Goal: Task Accomplishment & Management: Manage account settings

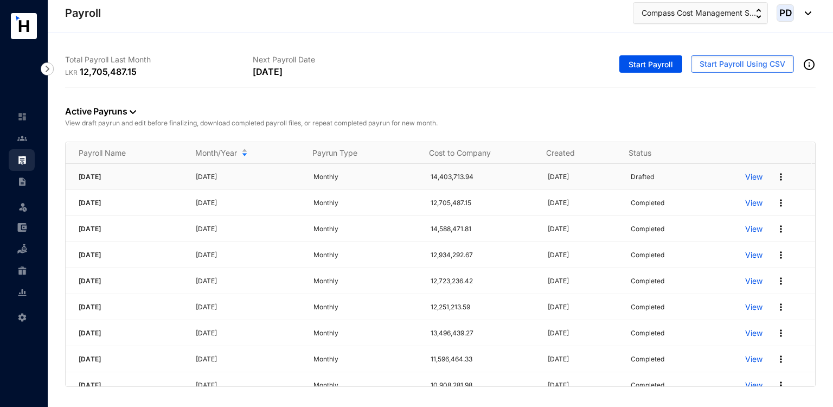
click at [776, 176] on img at bounding box center [781, 176] width 11 height 11
click at [712, 192] on p "Delete" at bounding box center [732, 198] width 76 height 18
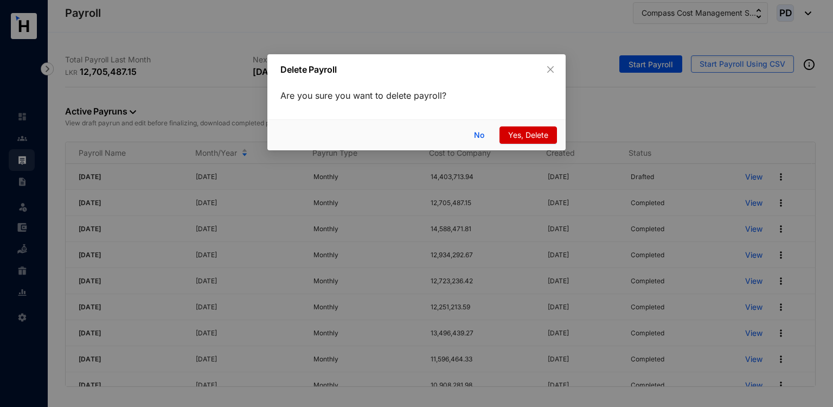
click at [538, 133] on span "Yes, Delete" at bounding box center [528, 135] width 40 height 12
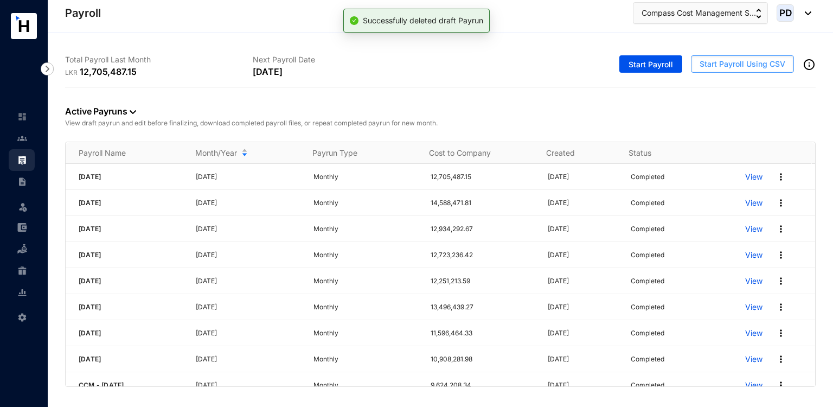
click at [713, 64] on span "Start Payroll Using CSV" at bounding box center [743, 64] width 86 height 11
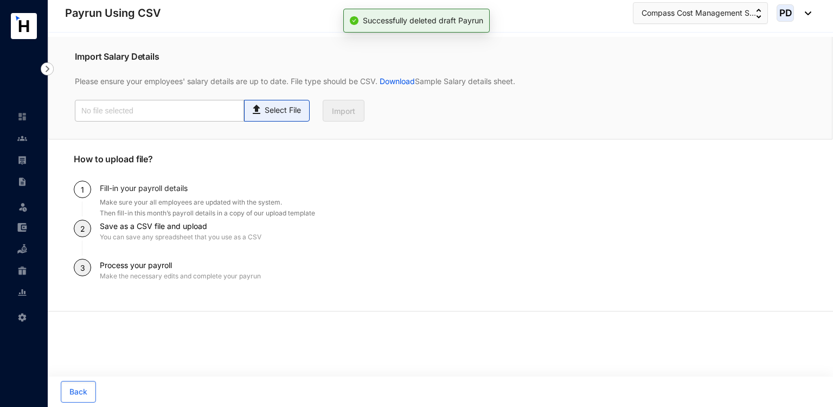
click at [280, 110] on p "Select File" at bounding box center [283, 110] width 36 height 11
click at [0, 0] on input "Select File" at bounding box center [0, 0] width 0 height 0
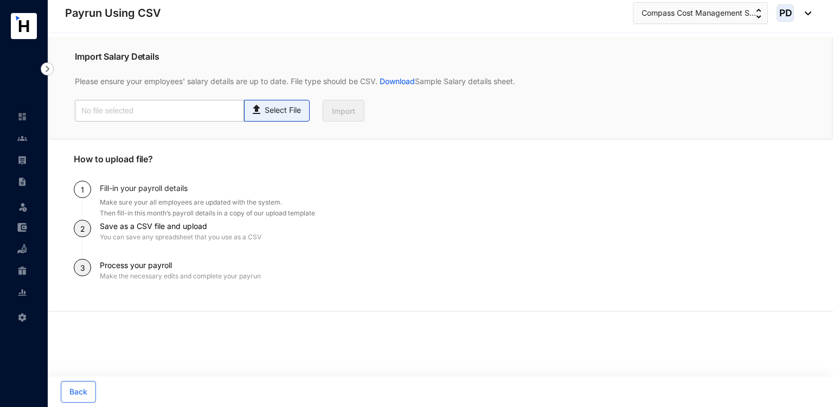
type input "Payroll Upload File.csv"
click at [328, 122] on div "Import Salary Details Please ensure your employees' salary details are up to da…" at bounding box center [440, 88] width 784 height 103
click at [329, 113] on button "Import" at bounding box center [344, 111] width 42 height 22
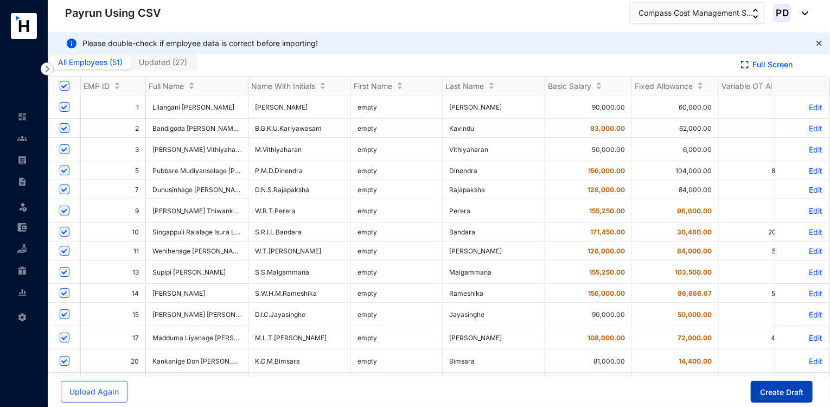
click at [773, 396] on span "Create Draft" at bounding box center [781, 392] width 43 height 11
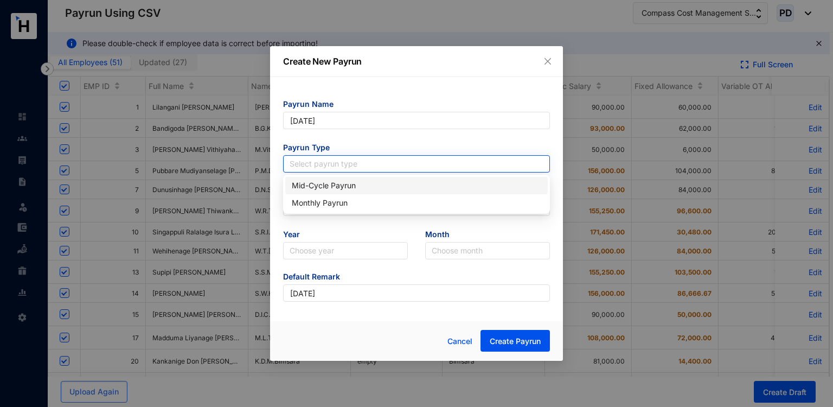
click at [364, 162] on input "search" at bounding box center [417, 164] width 254 height 16
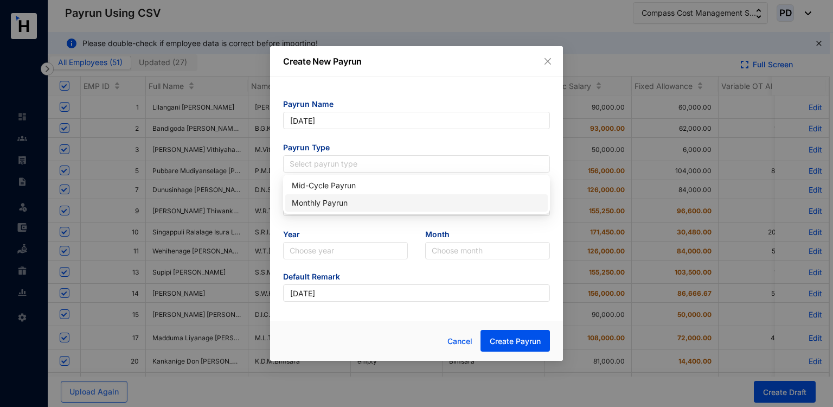
click at [330, 200] on div "Monthly Payrun" at bounding box center [416, 203] width 249 height 12
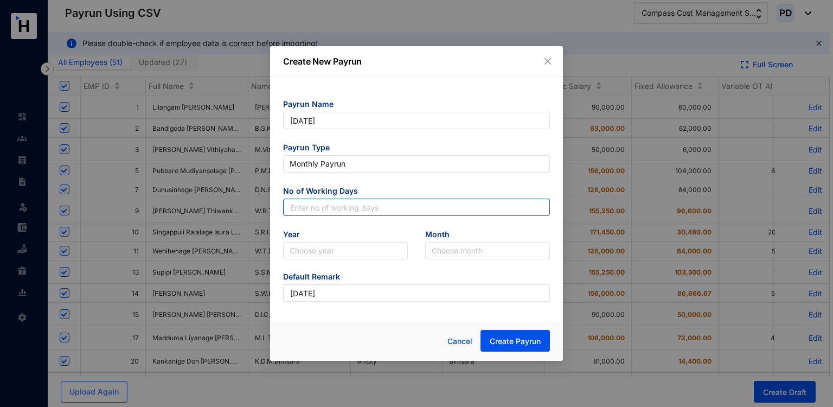
click at [330, 200] on input "text" at bounding box center [416, 206] width 267 height 17
type input "30"
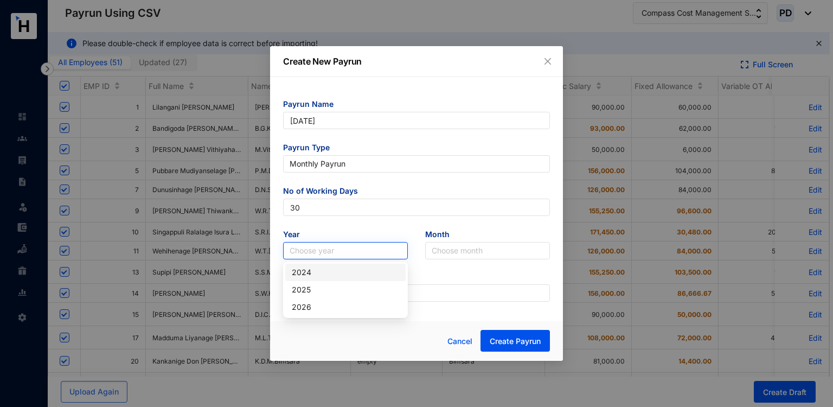
click at [307, 253] on input "search" at bounding box center [346, 250] width 112 height 16
click at [306, 283] on div "2025" at bounding box center [345, 289] width 120 height 17
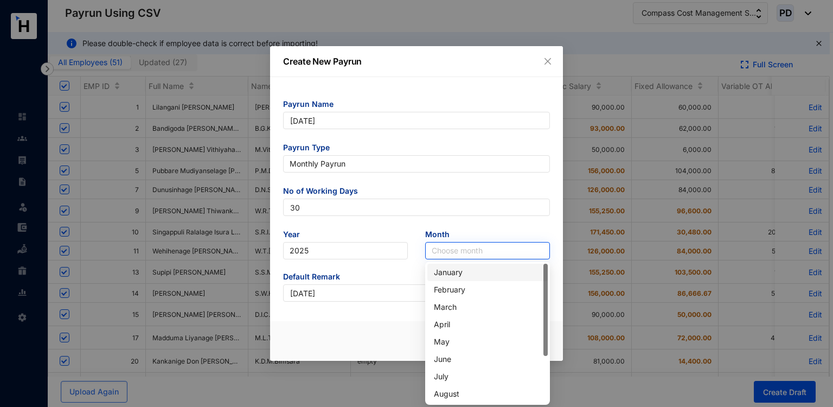
click at [473, 254] on input "search" at bounding box center [488, 250] width 112 height 16
click at [445, 392] on div "August" at bounding box center [487, 394] width 107 height 12
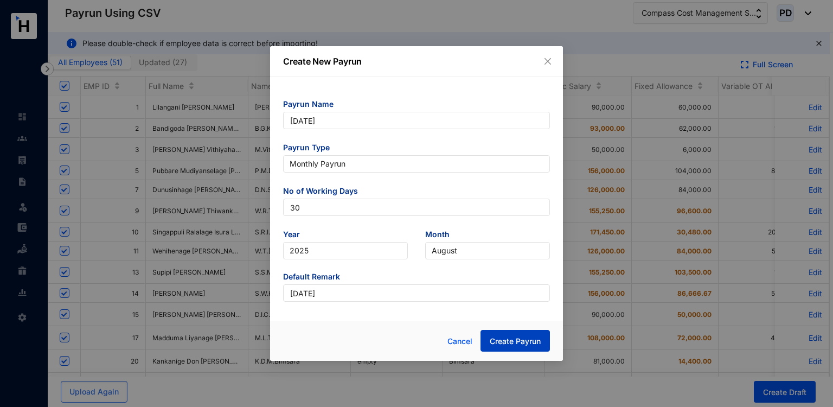
click at [509, 336] on span "Create Payrun" at bounding box center [515, 341] width 51 height 11
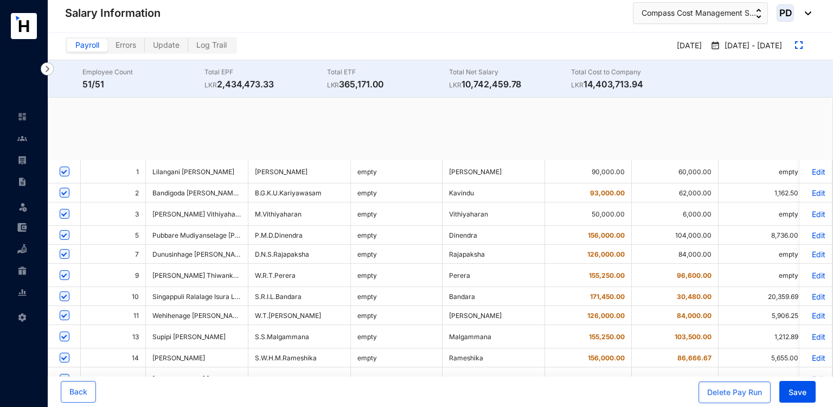
checkbox input "true"
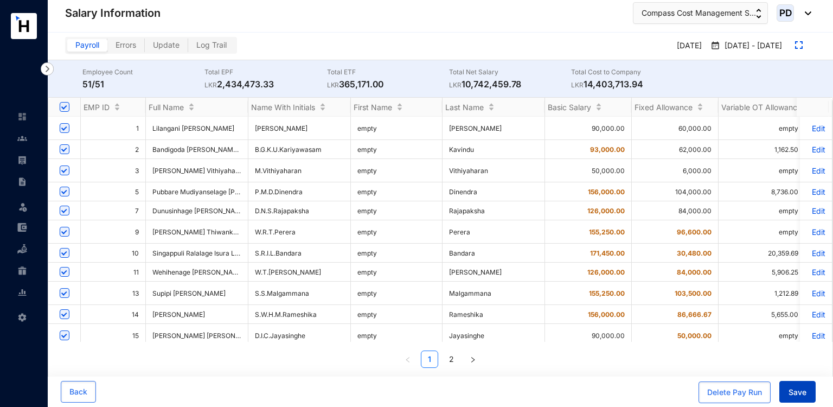
click at [796, 392] on span "Save" at bounding box center [798, 392] width 18 height 11
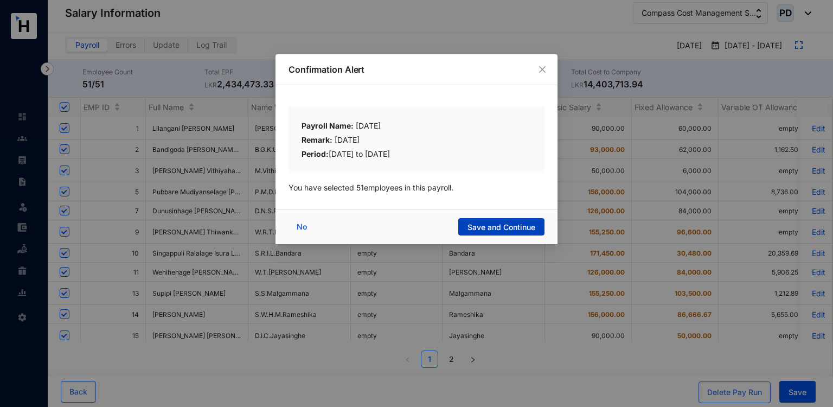
click at [512, 222] on span "Save and Continue" at bounding box center [501, 227] width 68 height 11
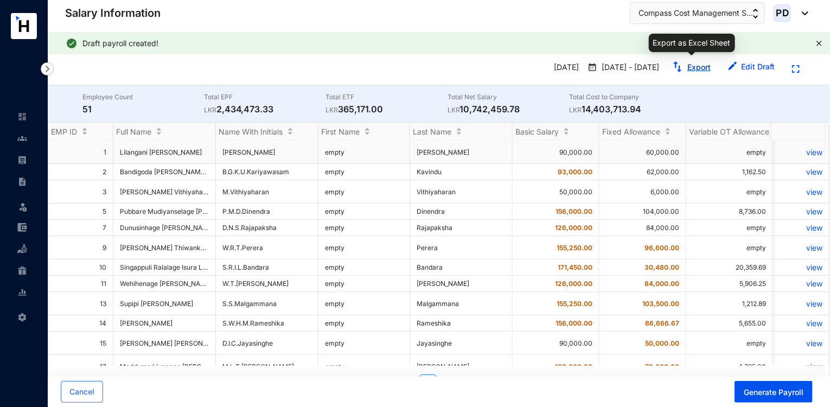
click at [697, 67] on link "Export" at bounding box center [698, 66] width 23 height 9
click at [28, 133] on link at bounding box center [30, 138] width 27 height 11
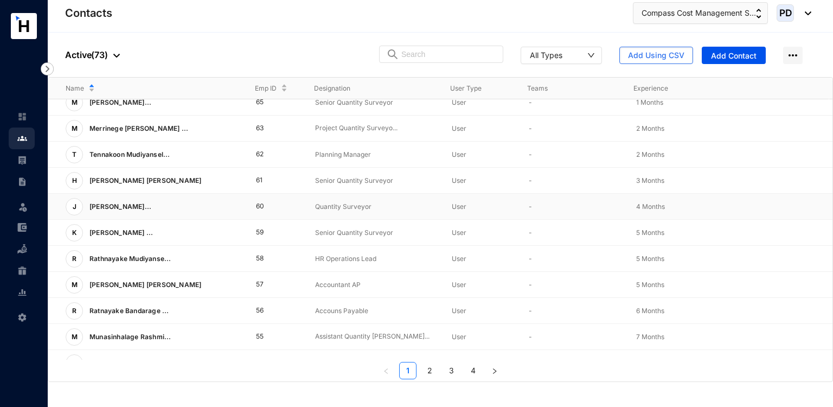
scroll to position [258, 0]
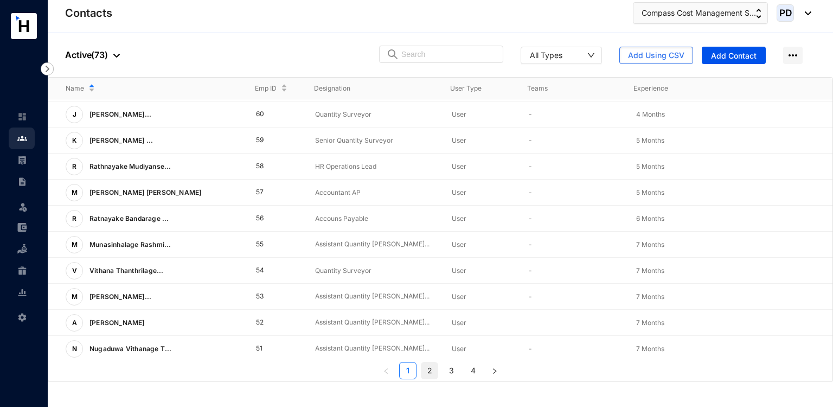
click at [431, 374] on link "2" at bounding box center [429, 370] width 16 height 16
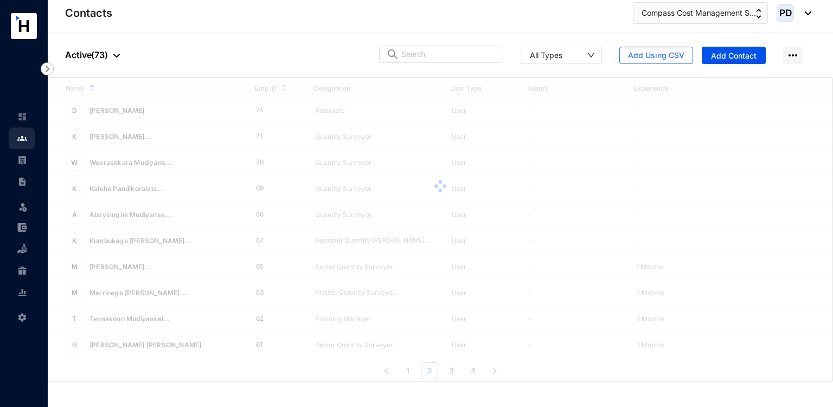
scroll to position [0, 0]
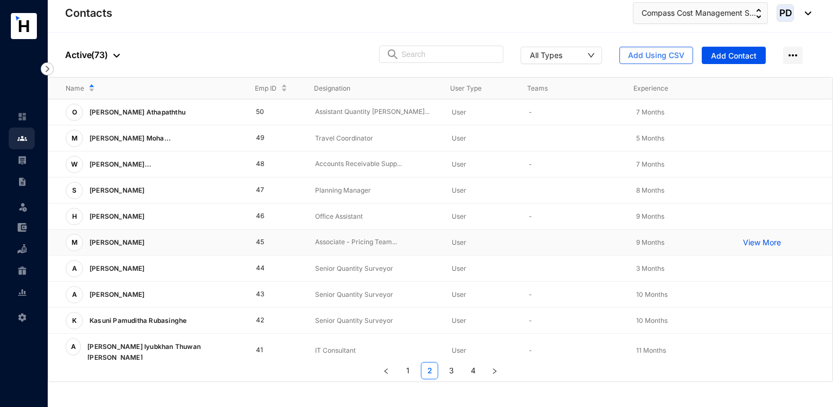
click at [260, 239] on td "45" at bounding box center [269, 242] width 60 height 26
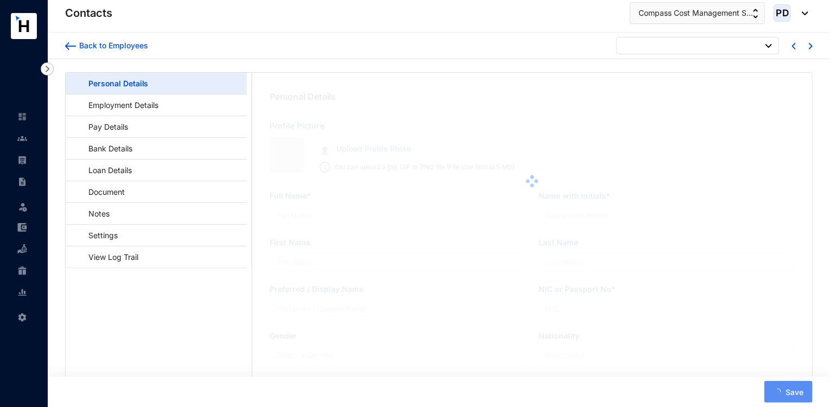
type input "[PERSON_NAME]"
type input "Riza"
type input "871213844V"
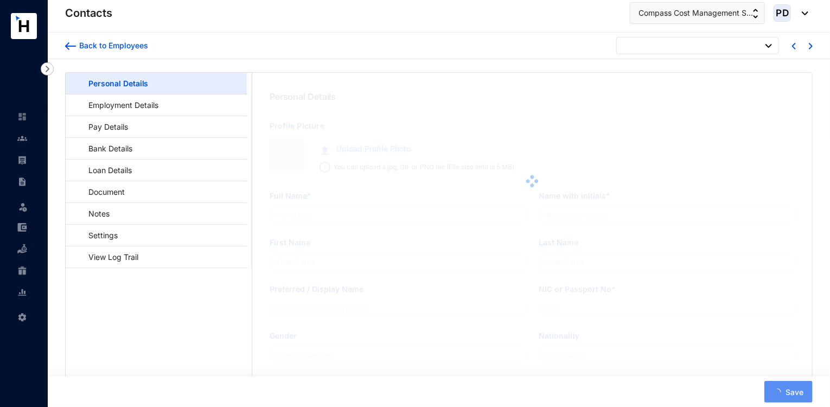
type input "778033447"
type input "[STREET_ADDRESS]"
type input "[DATE]"
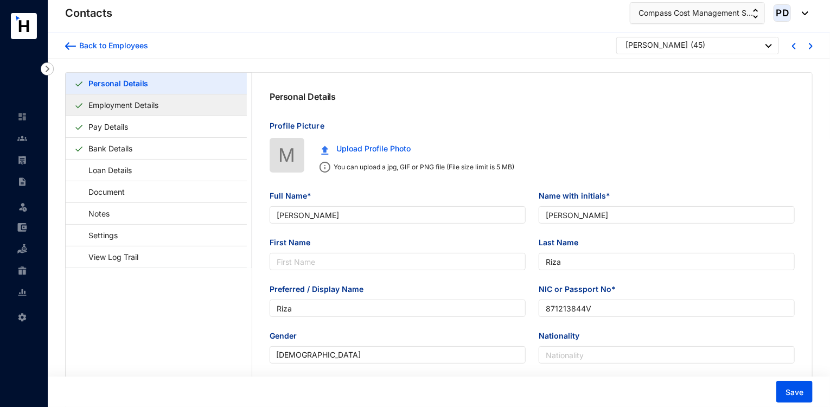
click at [132, 109] on link "Employment Details" at bounding box center [123, 105] width 79 height 22
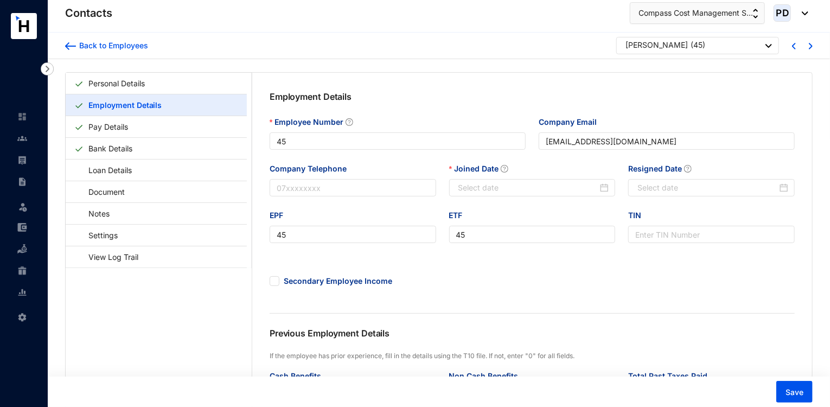
type input "[DATE]"
click at [21, 163] on img at bounding box center [22, 160] width 10 height 10
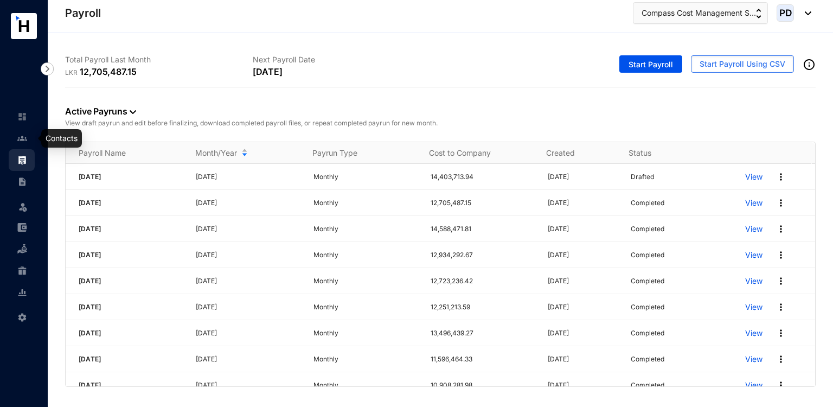
click at [22, 141] on img at bounding box center [22, 138] width 10 height 10
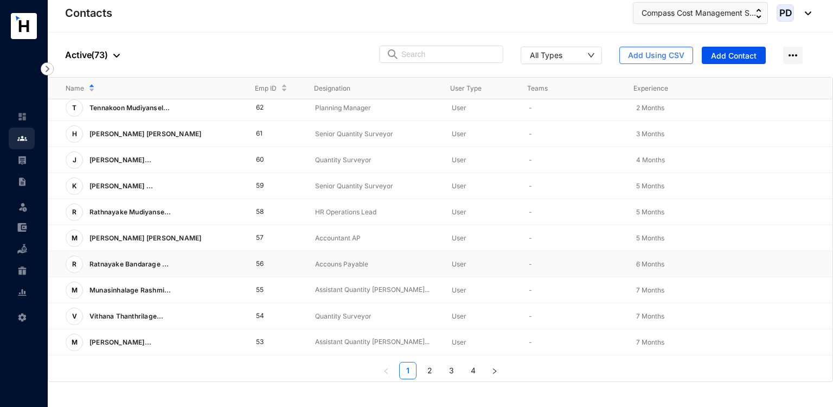
scroll to position [258, 0]
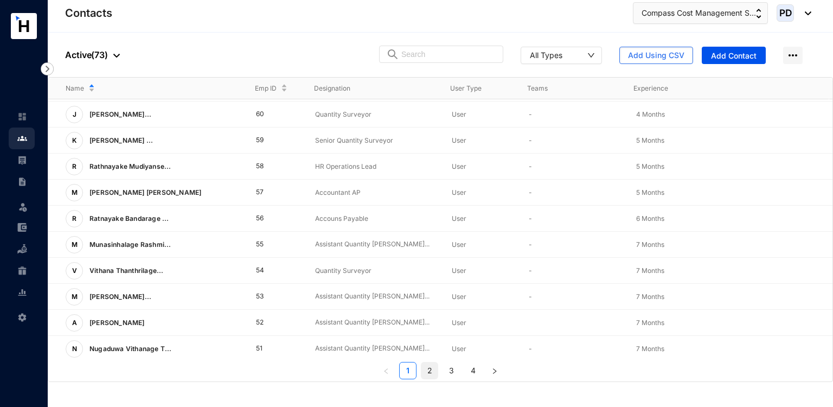
click at [431, 370] on link "2" at bounding box center [429, 370] width 16 height 16
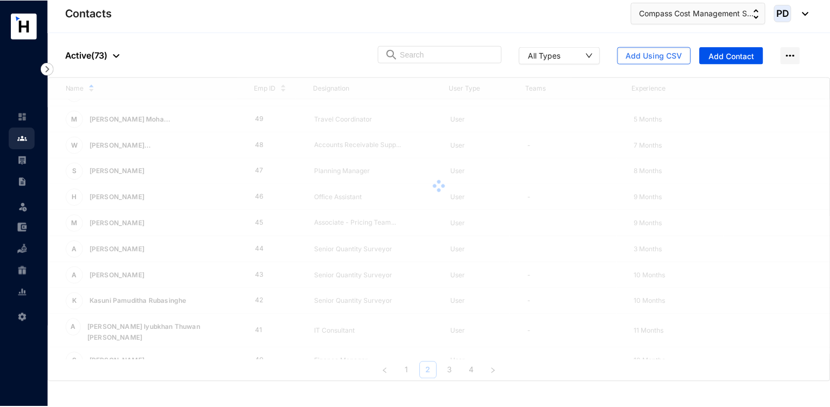
scroll to position [0, 0]
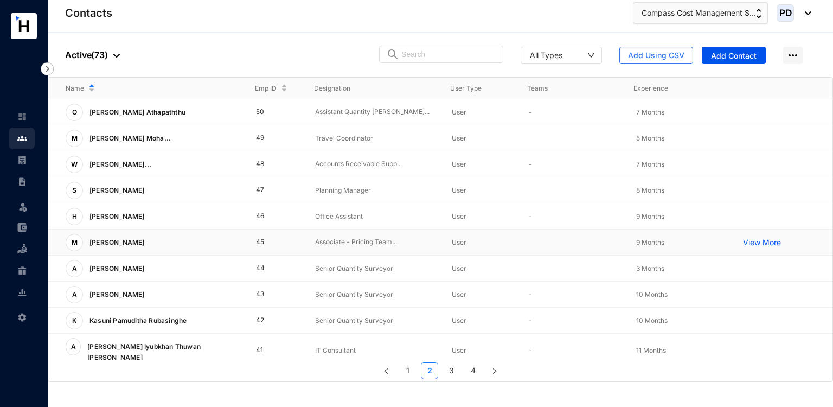
click at [253, 239] on td "45" at bounding box center [269, 242] width 60 height 26
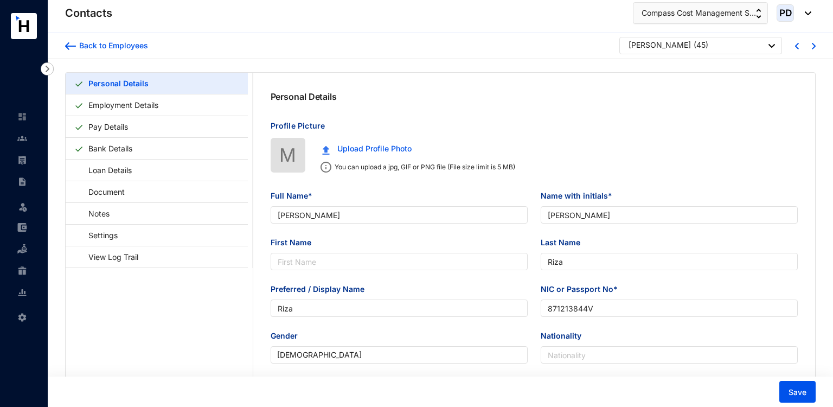
type input "[DATE]"
click at [678, 54] on div "[PERSON_NAME] ( 45 )" at bounding box center [697, 45] width 163 height 17
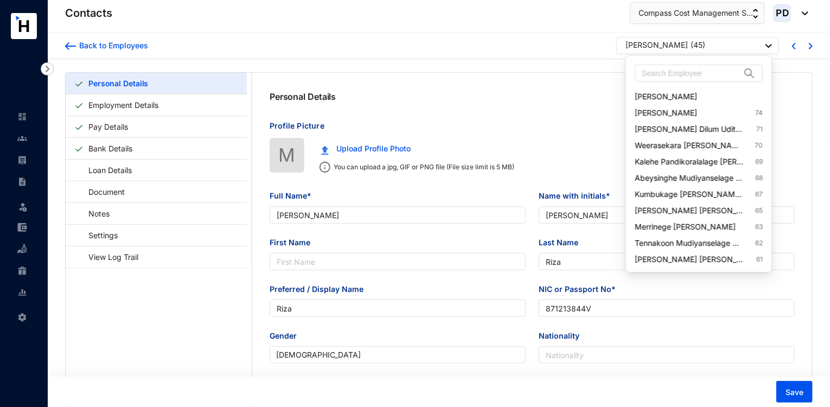
click at [679, 50] on p "[PERSON_NAME]" at bounding box center [656, 47] width 62 height 14
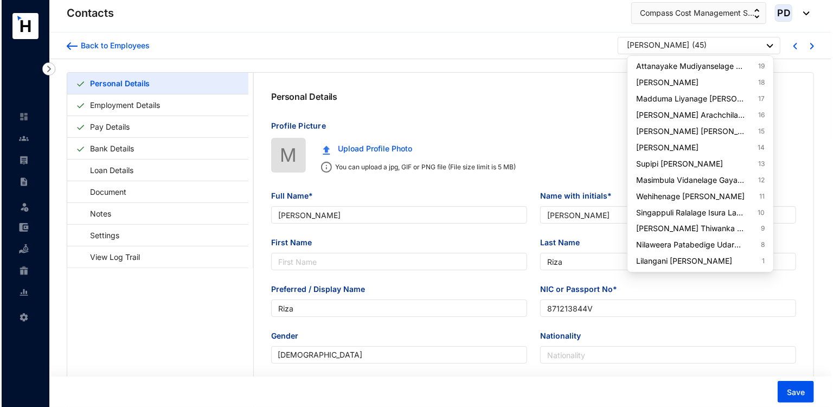
scroll to position [869, 0]
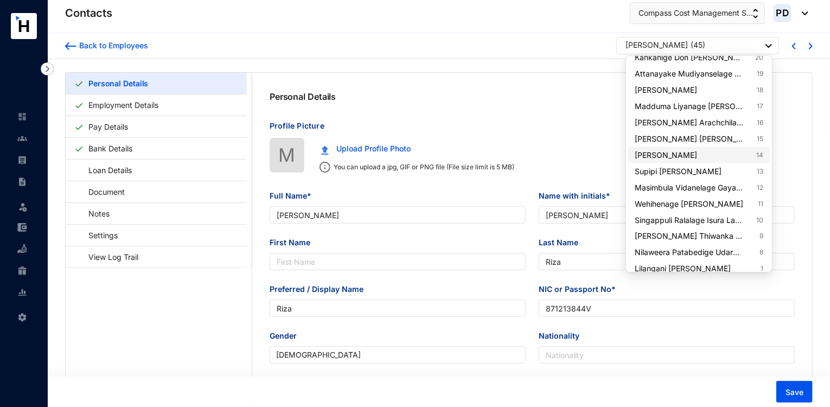
click at [724, 161] on link "[PERSON_NAME] 14" at bounding box center [699, 155] width 128 height 11
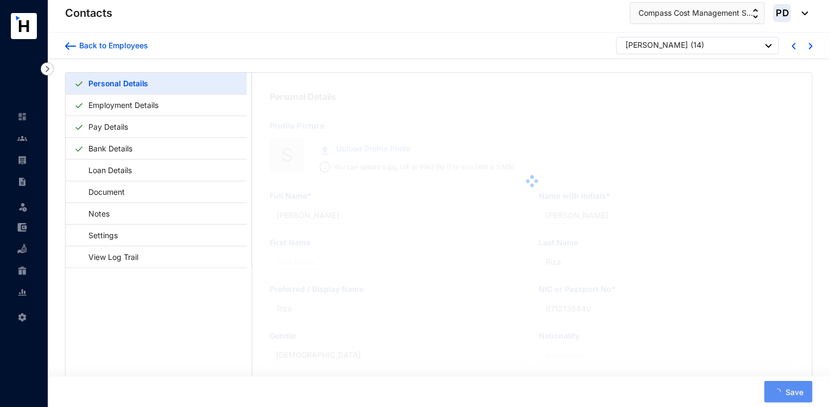
type input "[PERSON_NAME]"
type input "S.W.H.M.Rameshika"
type input "Rameshika"
type input "Hiruni"
type input "965603530V"
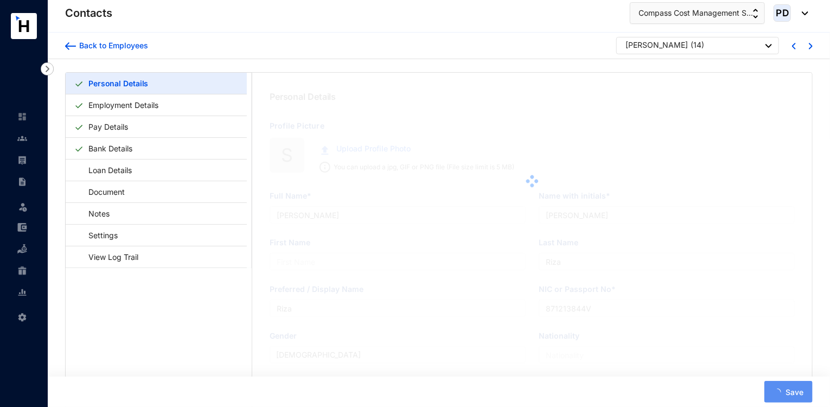
type input "715277589"
type input "[STREET_ADDRESS][PERSON_NAME]"
type input "[DATE]"
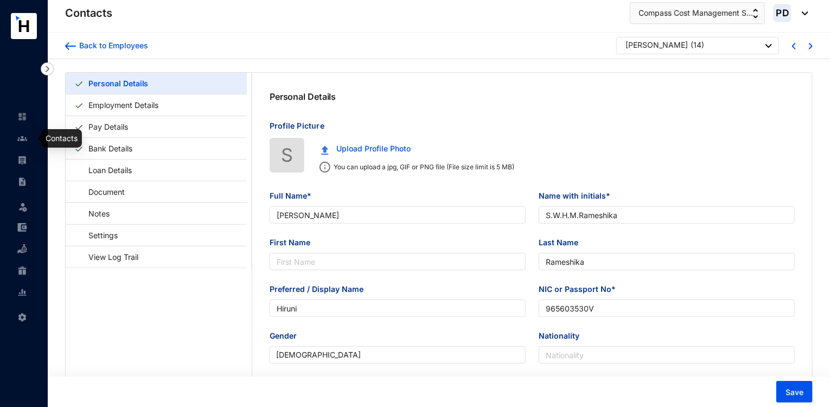
click at [31, 144] on link at bounding box center [30, 138] width 27 height 11
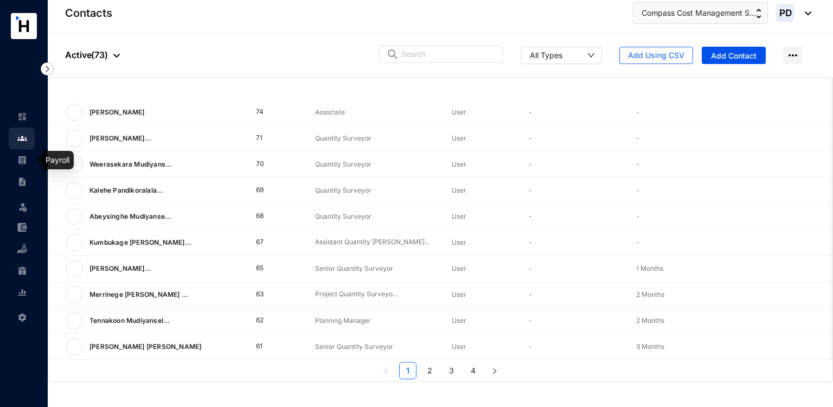
click at [23, 155] on img at bounding box center [22, 160] width 10 height 10
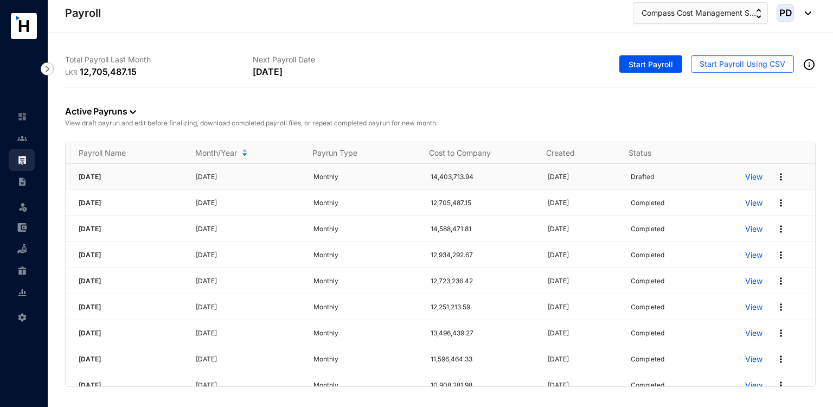
click at [752, 177] on p "View" at bounding box center [753, 176] width 17 height 11
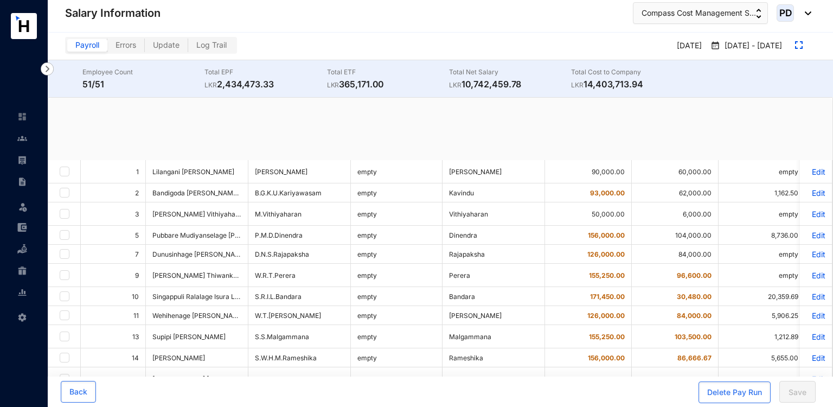
checkbox input "true"
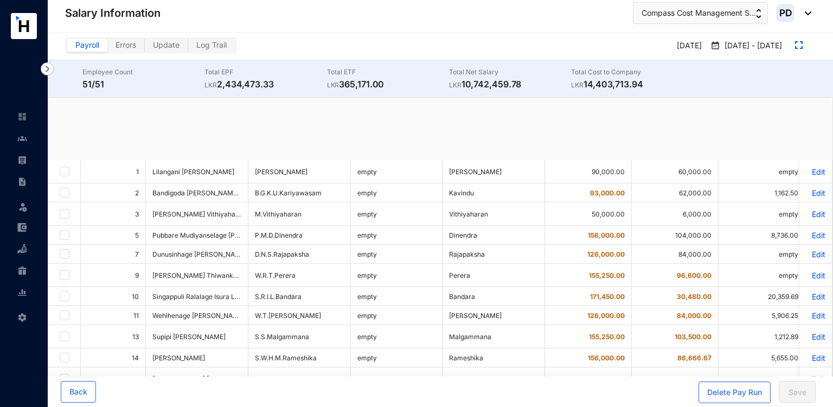
checkbox input "true"
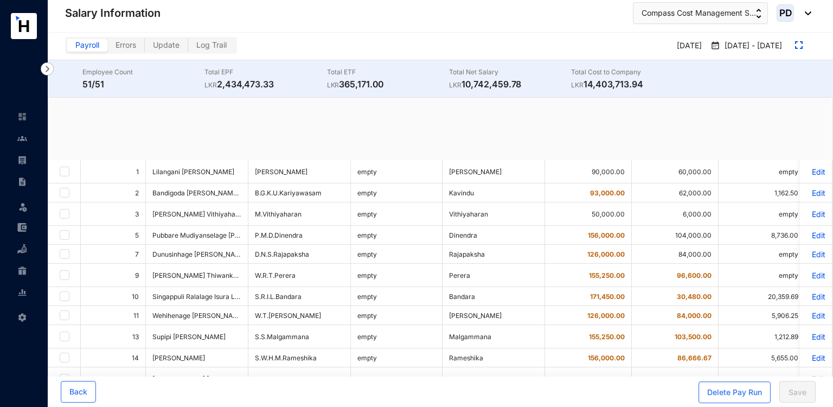
checkbox input "true"
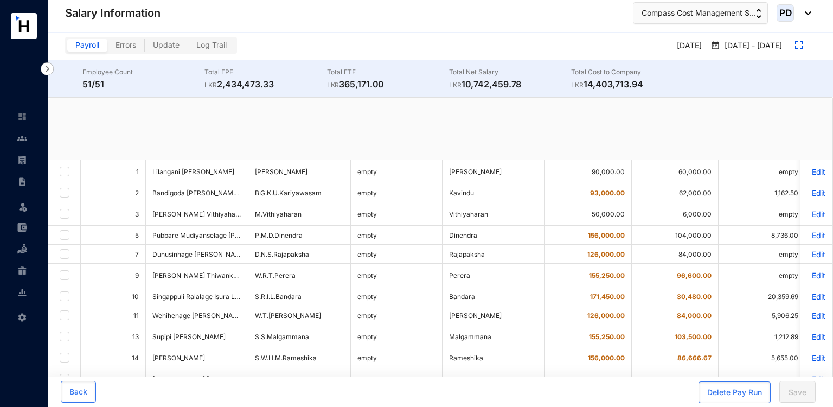
checkbox input "true"
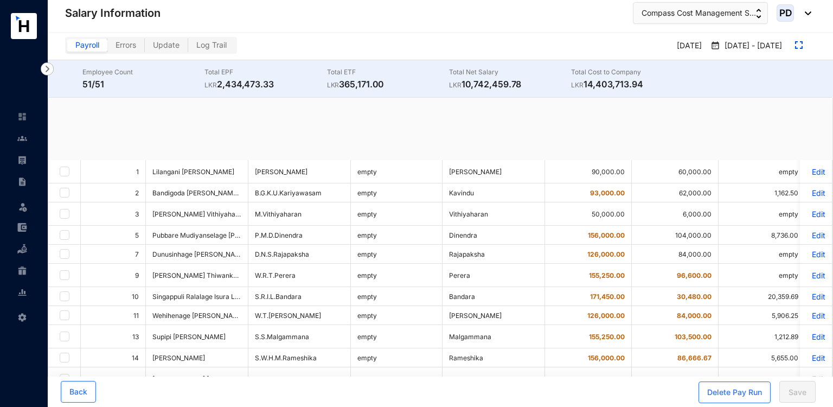
checkbox input "true"
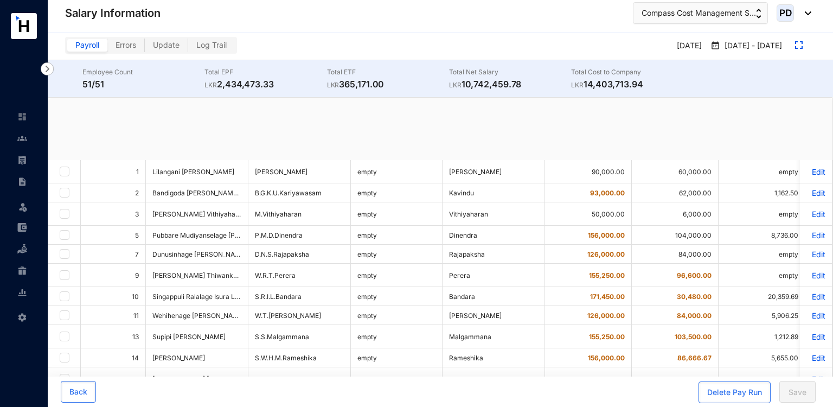
checkbox input "true"
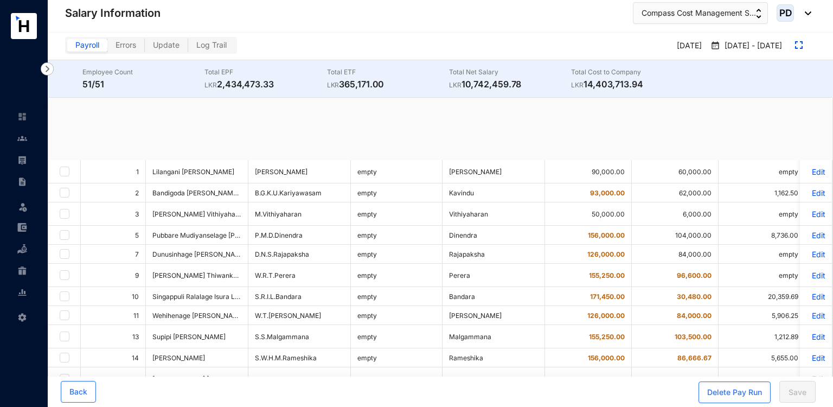
checkbox input "true"
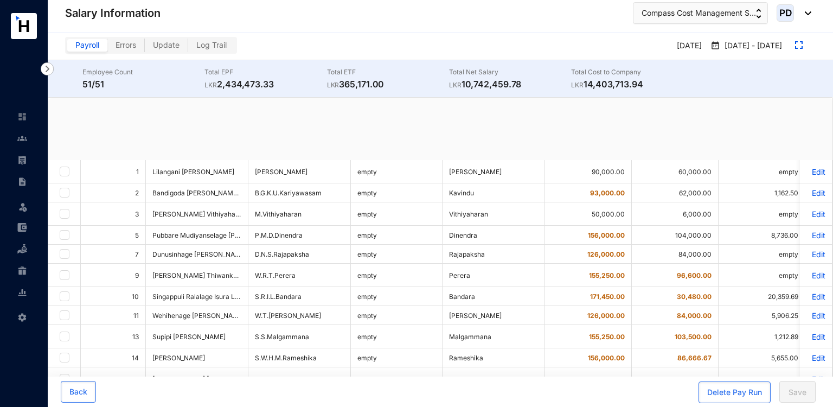
checkbox input "true"
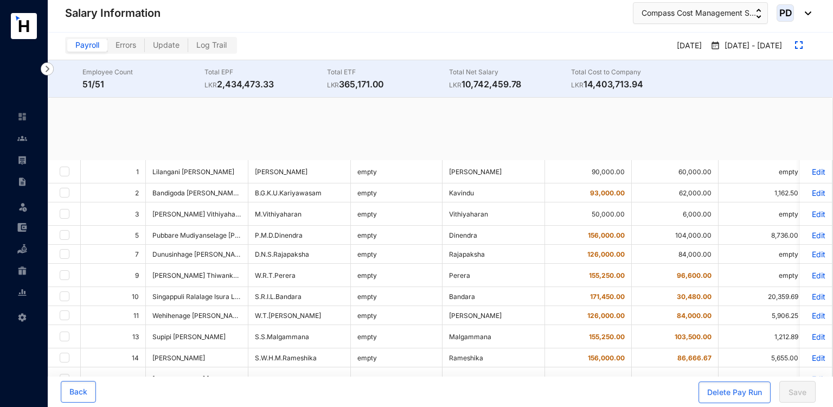
checkbox input "true"
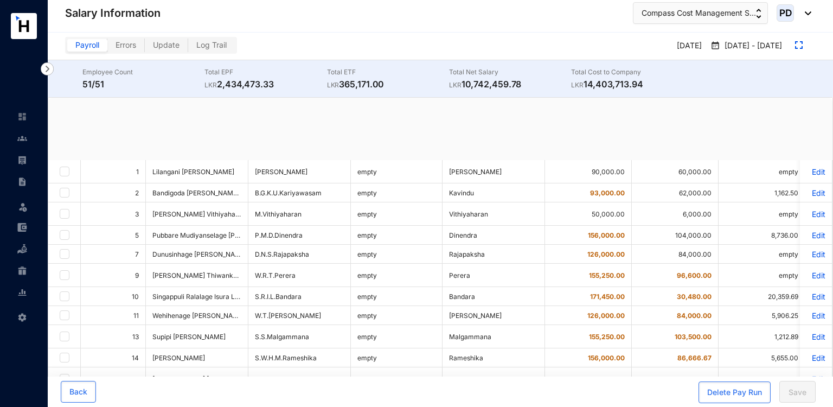
checkbox input "true"
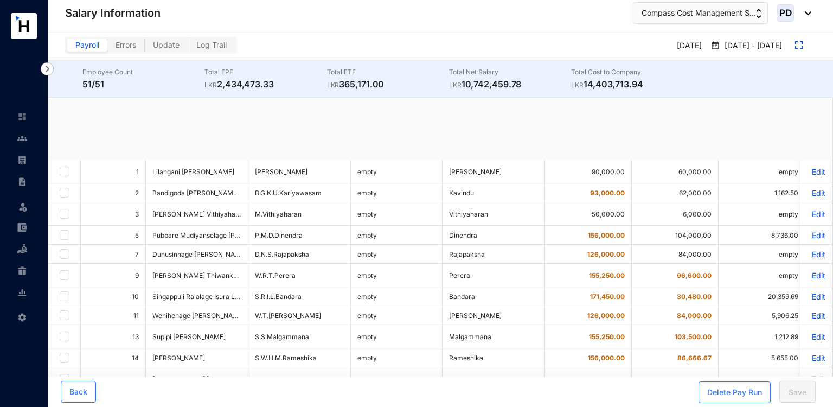
checkbox input "true"
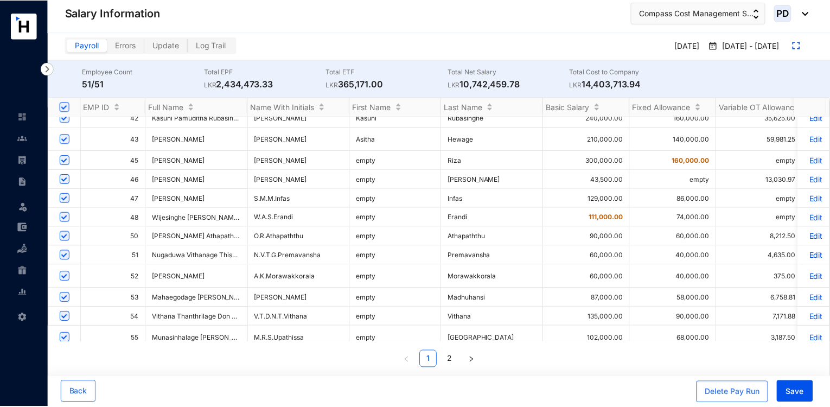
scroll to position [506, 0]
click at [808, 166] on p "Edit" at bounding box center [815, 161] width 19 height 9
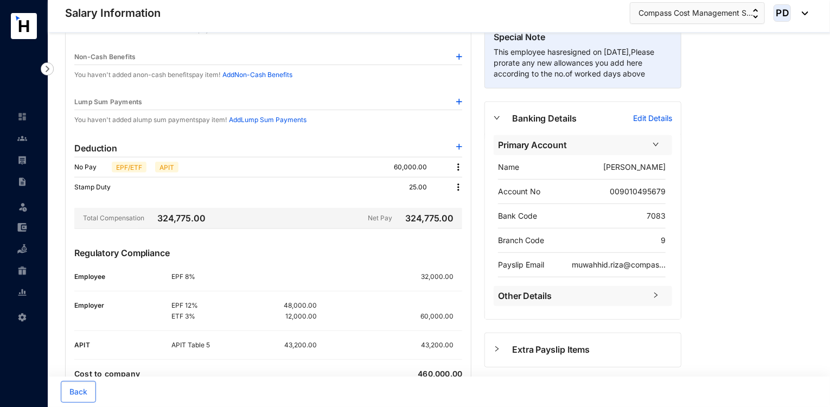
scroll to position [234, 0]
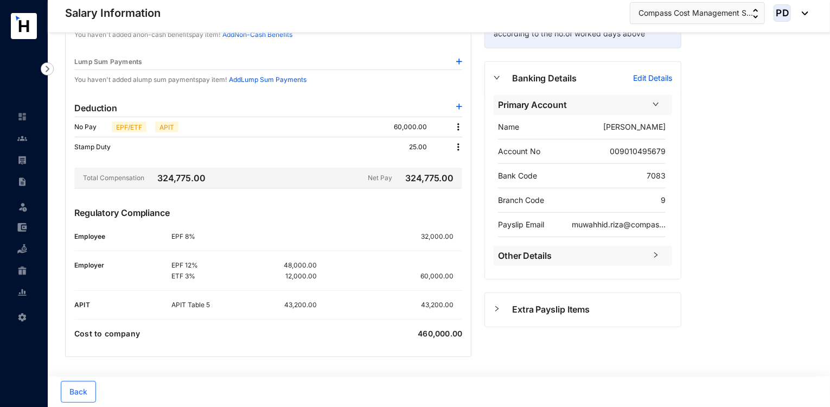
click at [445, 303] on p "43,200.00" at bounding box center [441, 304] width 41 height 11
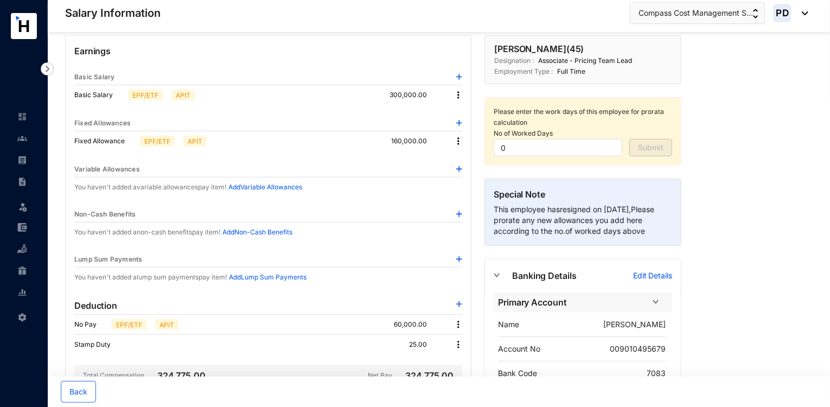
scroll to position [33, 0]
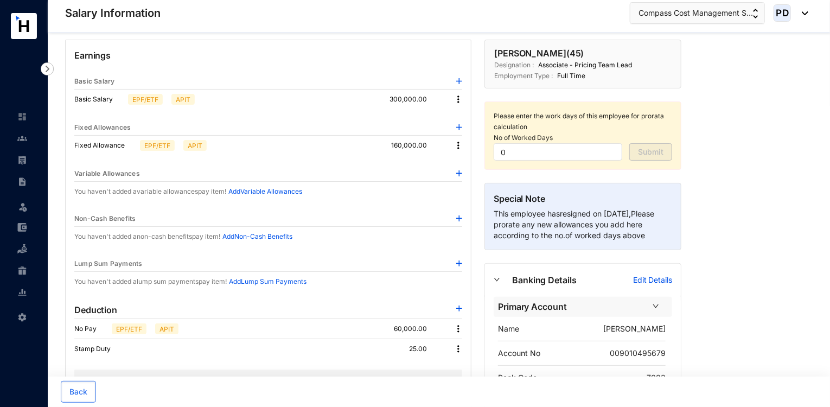
click at [460, 102] on img at bounding box center [458, 99] width 11 height 11
click at [469, 116] on span "Edit" at bounding box center [469, 117] width 14 height 12
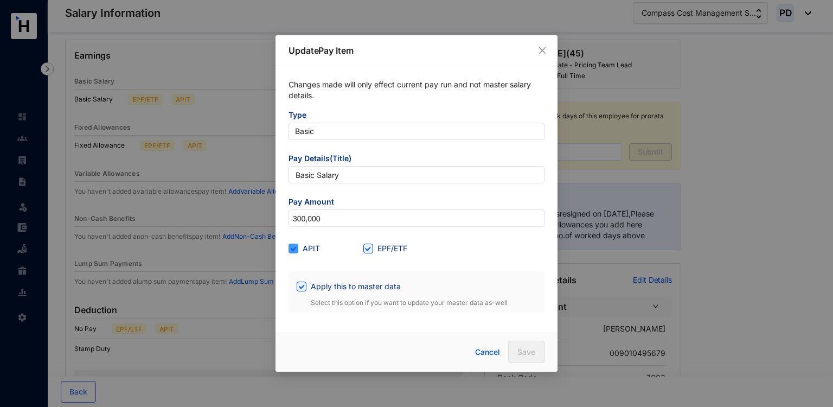
click at [291, 251] on span at bounding box center [294, 249] width 10 height 10
click at [291, 251] on input "APIT" at bounding box center [293, 248] width 8 height 8
checkbox input "false"
click at [536, 352] on button "Save" at bounding box center [526, 352] width 36 height 22
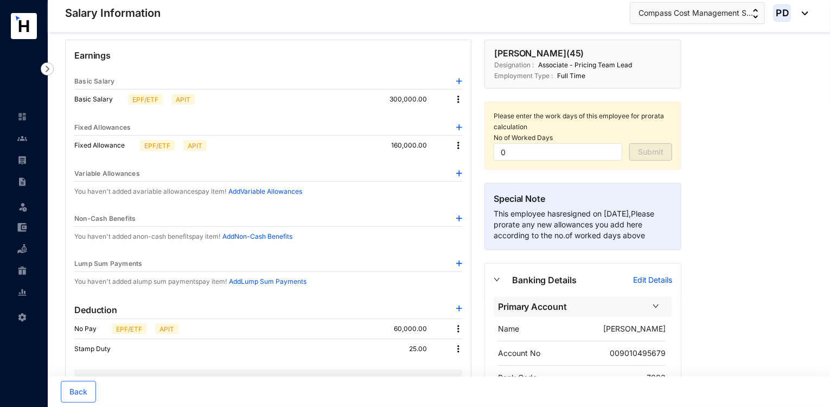
click at [458, 141] on img at bounding box center [458, 145] width 11 height 11
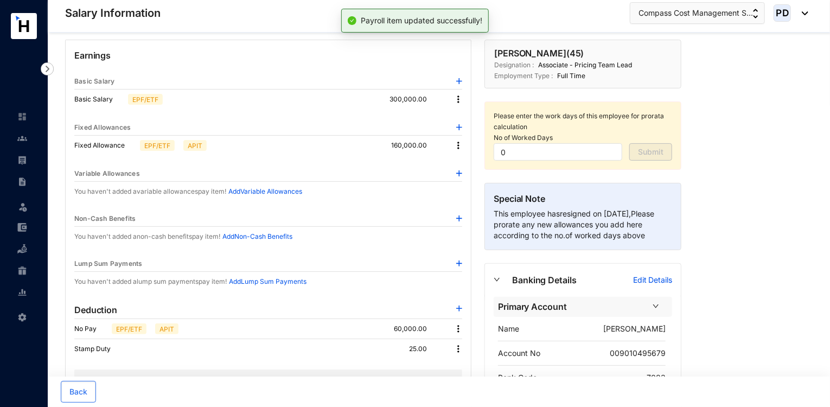
click at [458, 146] on img at bounding box center [458, 145] width 11 height 11
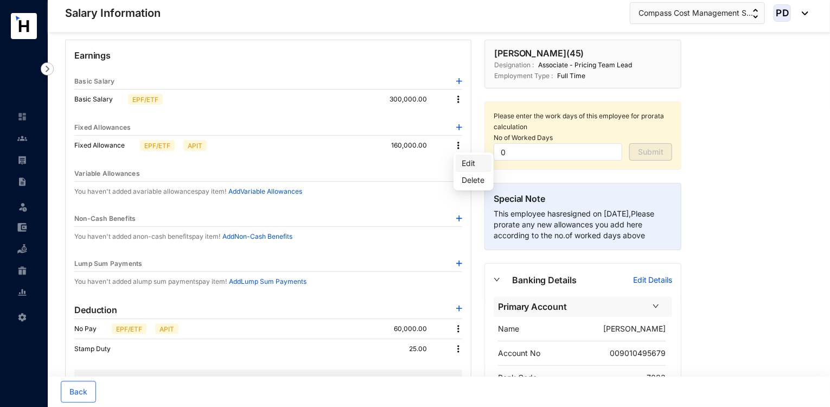
click at [464, 159] on span "Edit" at bounding box center [473, 163] width 23 height 12
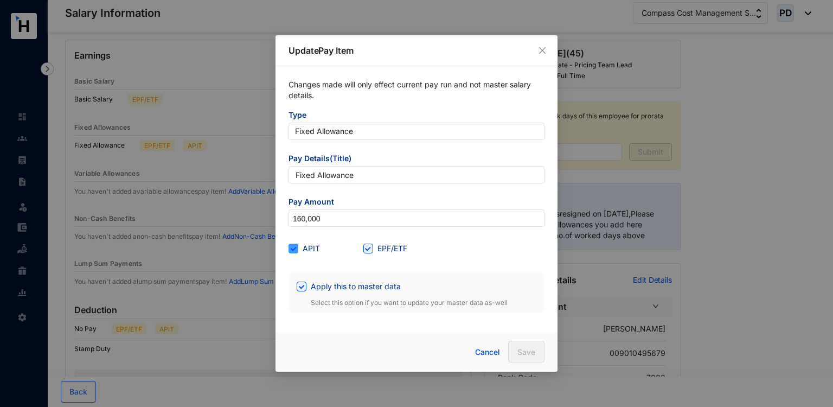
click at [290, 250] on input "APIT" at bounding box center [293, 248] width 8 height 8
checkbox input "false"
click at [537, 359] on button "Save" at bounding box center [526, 352] width 36 height 22
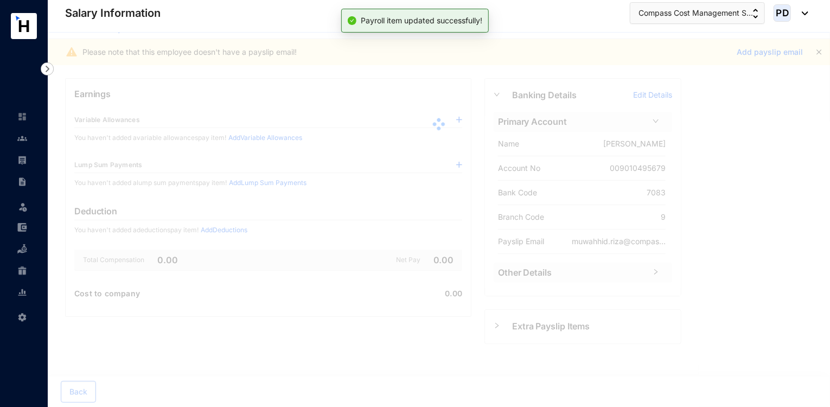
scroll to position [0, 0]
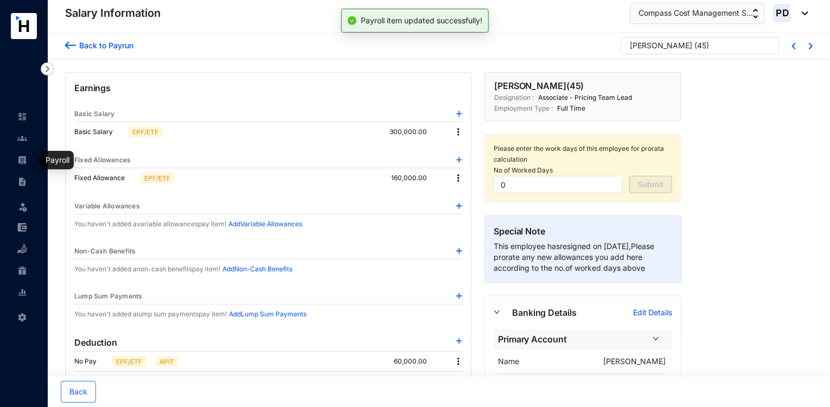
click at [19, 157] on img at bounding box center [22, 160] width 10 height 10
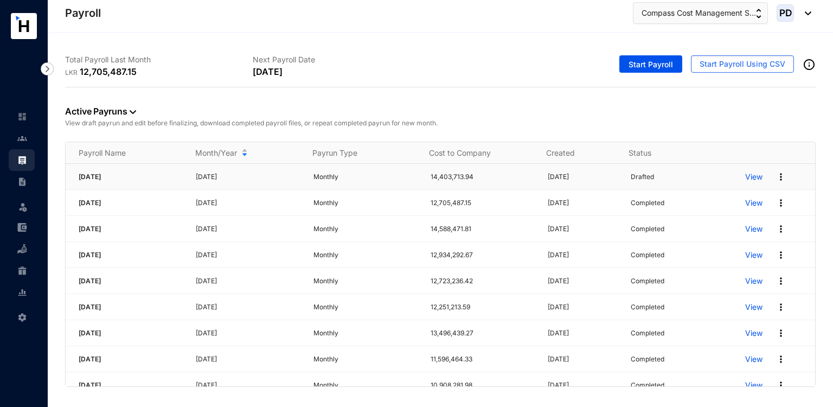
click at [751, 175] on p "View" at bounding box center [753, 176] width 17 height 11
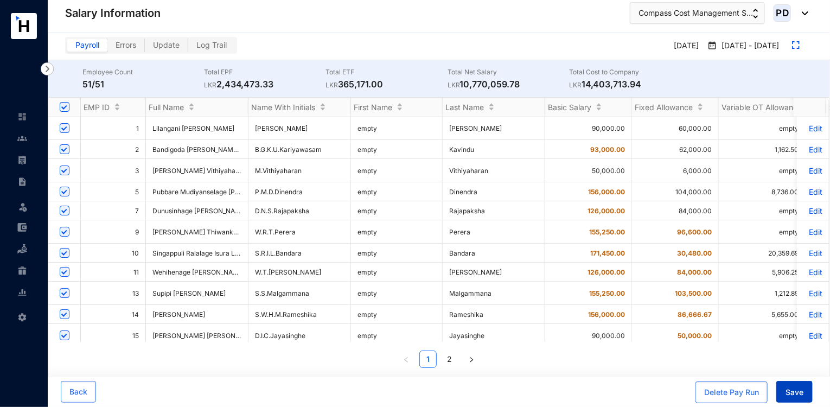
click at [799, 392] on span "Save" at bounding box center [794, 392] width 18 height 11
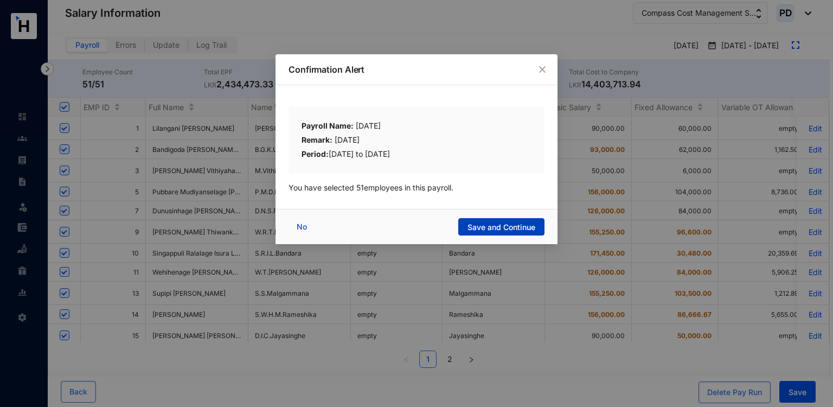
click at [524, 227] on span "Save and Continue" at bounding box center [501, 227] width 68 height 11
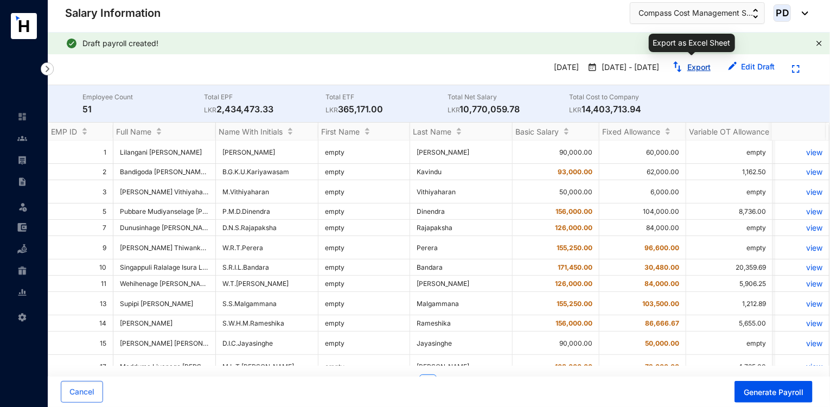
click at [691, 69] on link "Export" at bounding box center [698, 66] width 23 height 9
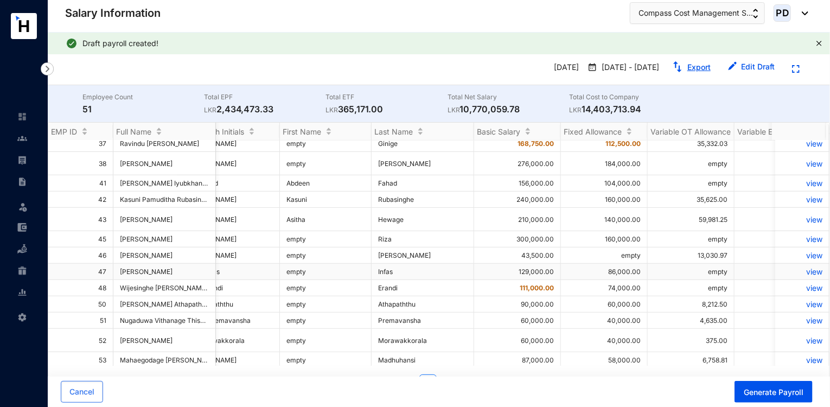
scroll to position [0, 39]
click at [803, 244] on p "view" at bounding box center [802, 238] width 41 height 9
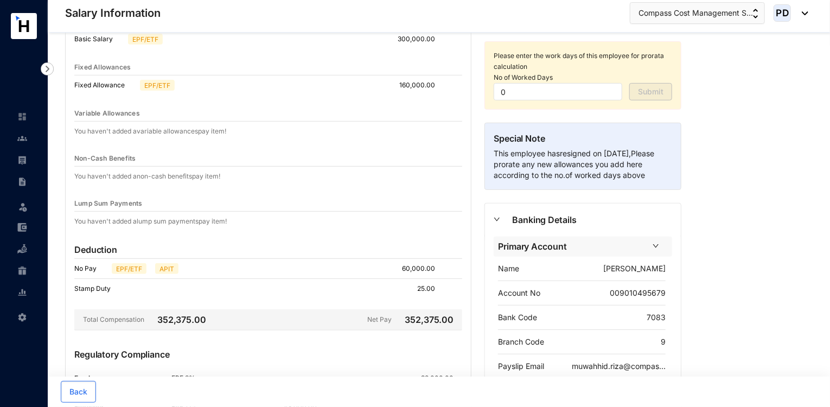
scroll to position [95, 0]
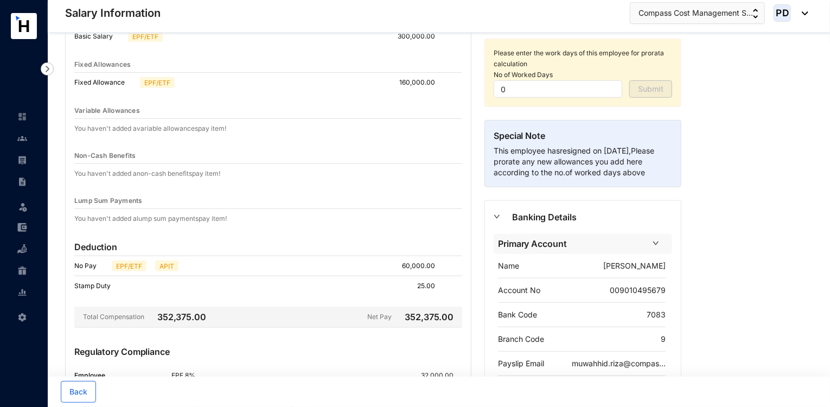
click at [427, 264] on p "60,000.00" at bounding box center [423, 265] width 42 height 11
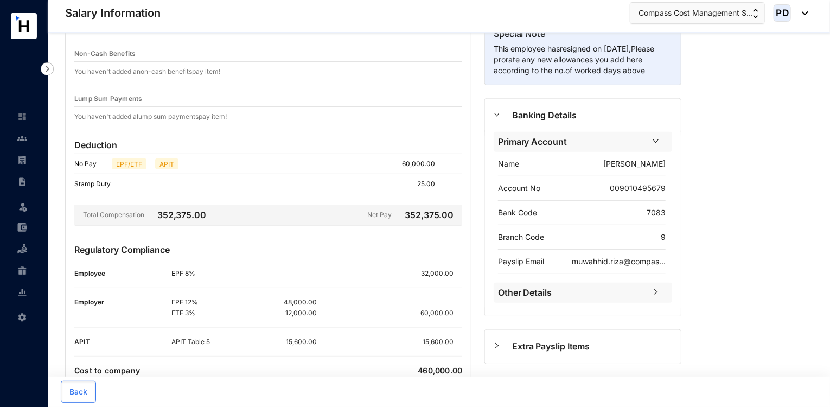
click at [419, 163] on p "60,000.00" at bounding box center [423, 163] width 42 height 11
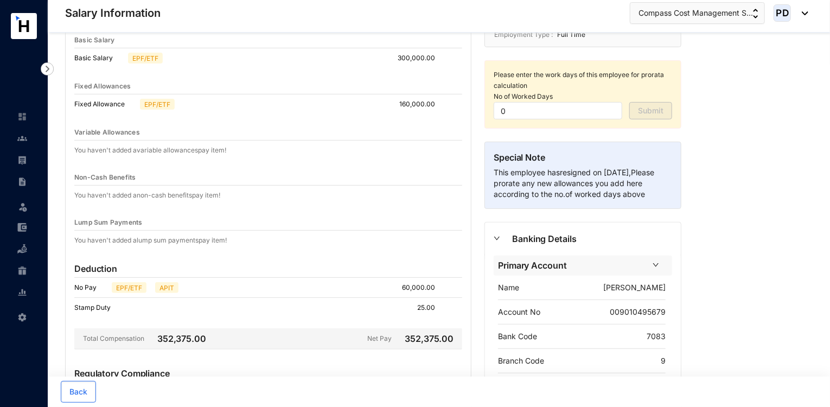
scroll to position [234, 0]
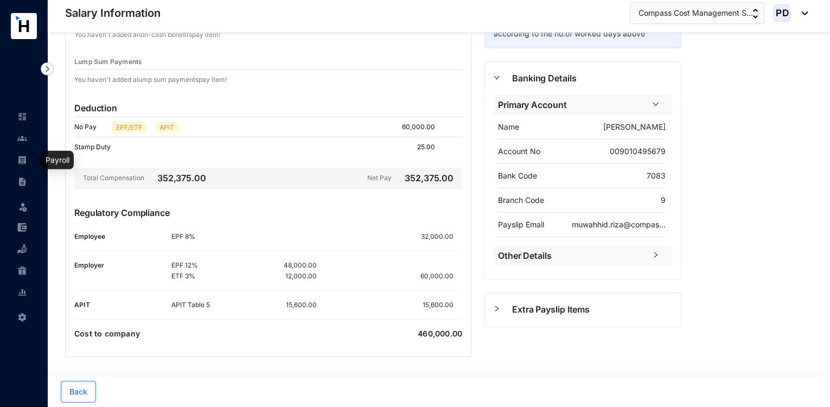
click at [21, 158] on img at bounding box center [22, 160] width 10 height 10
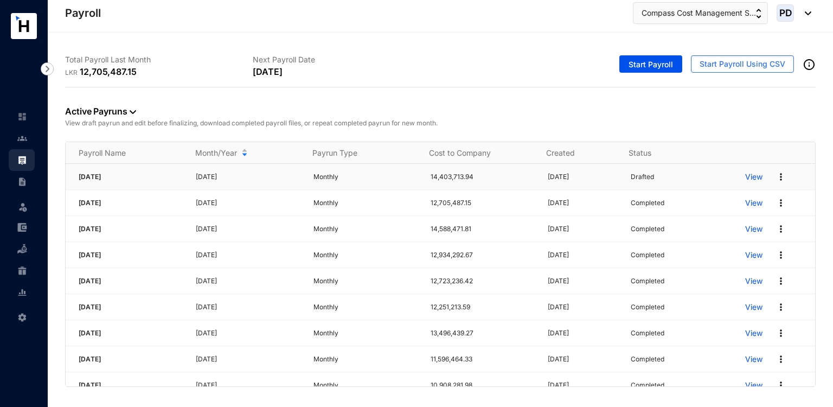
click at [776, 177] on img at bounding box center [781, 176] width 11 height 11
click at [710, 197] on p "Delete" at bounding box center [732, 198] width 76 height 18
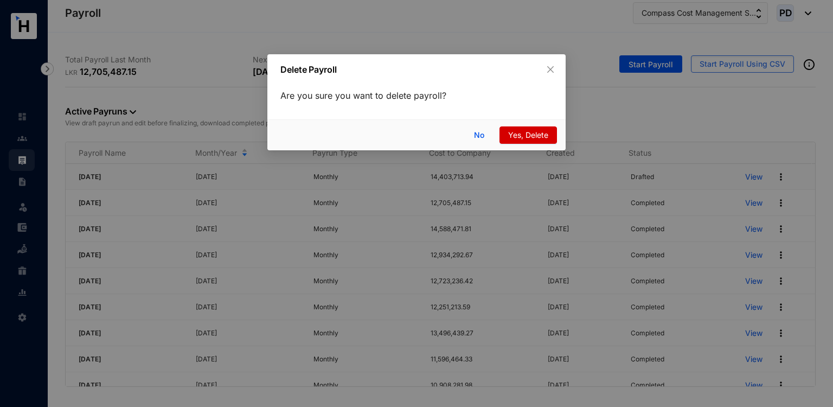
click at [536, 134] on span "Yes, Delete" at bounding box center [528, 135] width 40 height 12
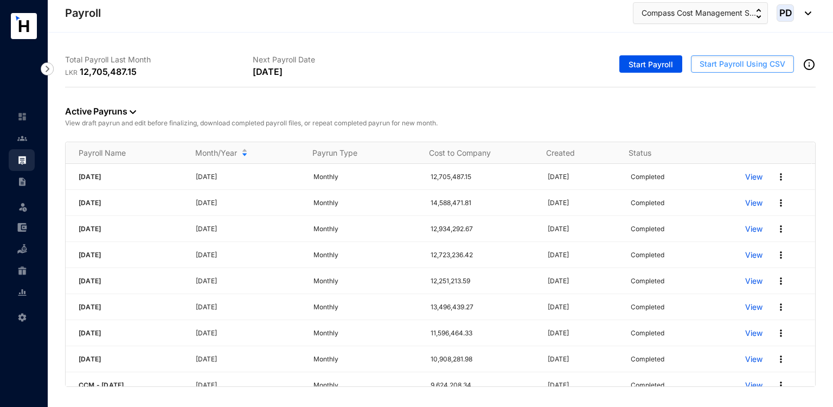
click at [751, 63] on span "Start Payroll Using CSV" at bounding box center [743, 64] width 86 height 11
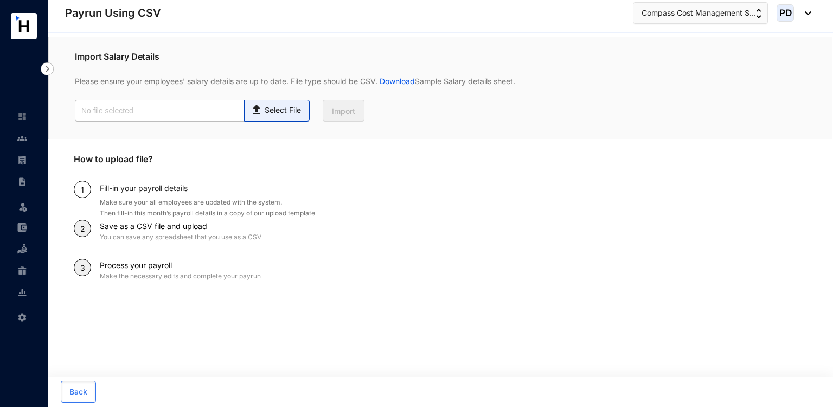
click at [286, 109] on p "Select File" at bounding box center [283, 110] width 36 height 11
click at [0, 0] on input "Select File" at bounding box center [0, 0] width 0 height 0
type input "Payroll Upload File.csv"
click at [343, 113] on span "Import" at bounding box center [343, 111] width 23 height 11
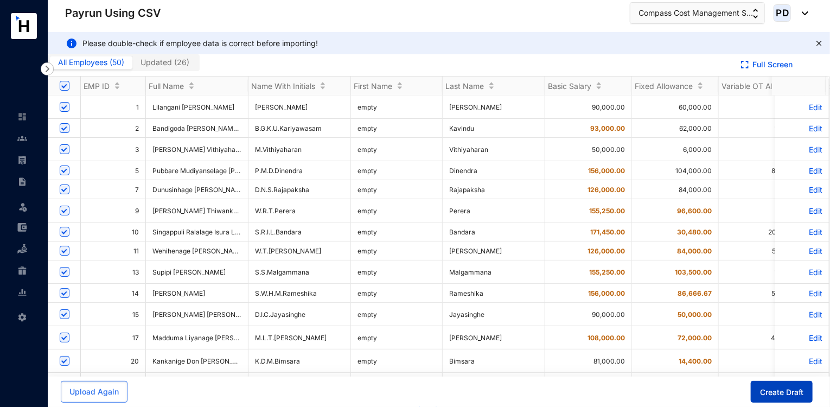
click at [770, 385] on button "Create Draft" at bounding box center [782, 392] width 62 height 22
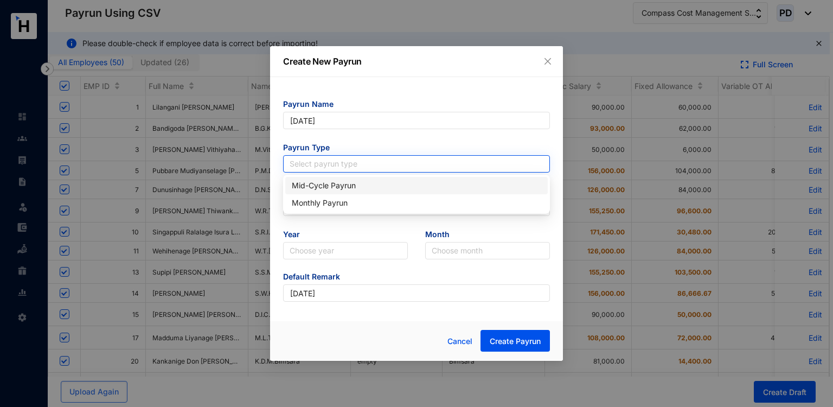
click at [335, 165] on input "search" at bounding box center [417, 164] width 254 height 16
click at [327, 158] on input "search" at bounding box center [417, 164] width 254 height 16
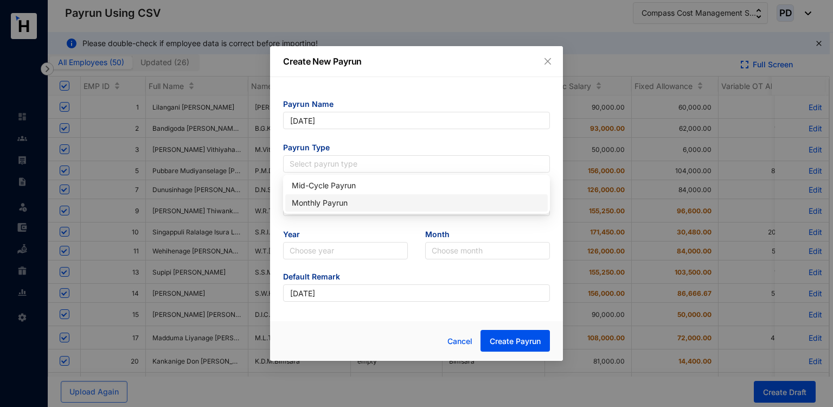
click at [317, 202] on div "Monthly Payrun" at bounding box center [416, 203] width 249 height 12
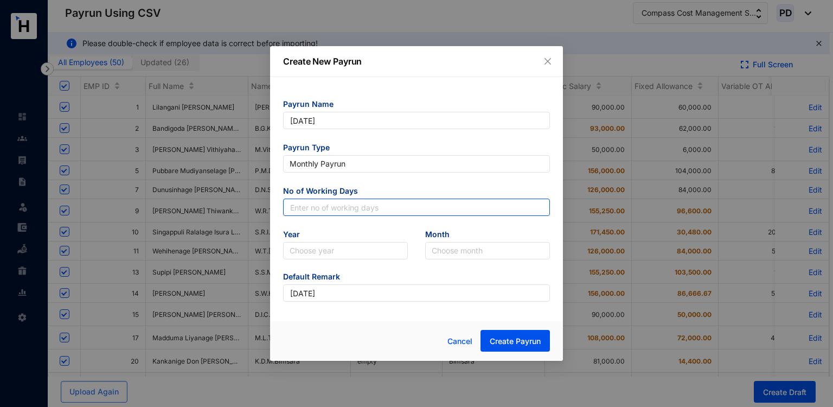
click at [317, 202] on input "text" at bounding box center [416, 206] width 267 height 17
type input "30"
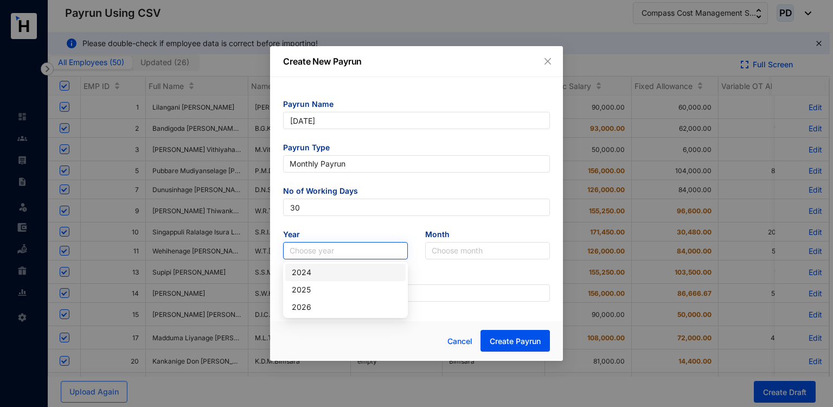
click at [303, 255] on input "search" at bounding box center [346, 250] width 112 height 16
click at [304, 290] on div "2025" at bounding box center [345, 290] width 107 height 12
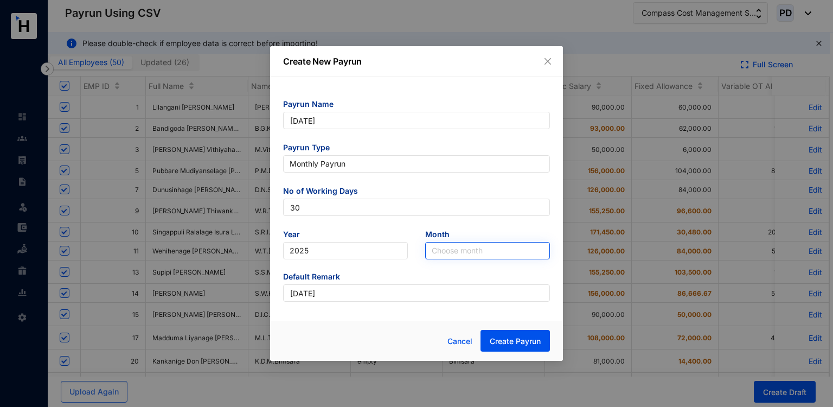
click at [439, 254] on input "search" at bounding box center [488, 250] width 112 height 16
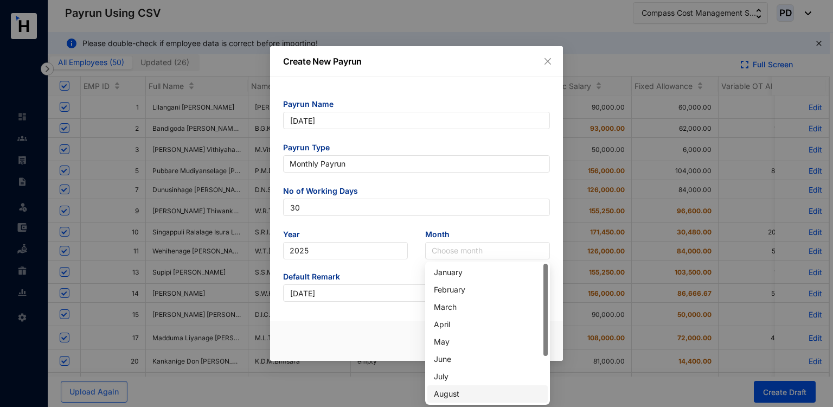
click at [451, 396] on div "August" at bounding box center [487, 394] width 107 height 12
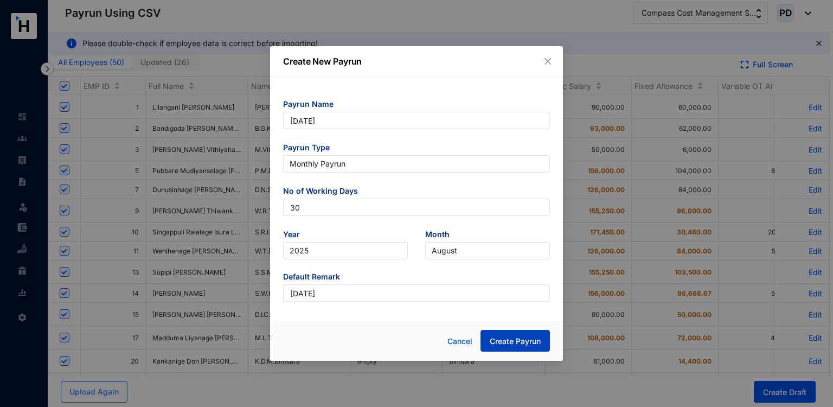
click at [496, 336] on span "Create Payrun" at bounding box center [515, 341] width 51 height 11
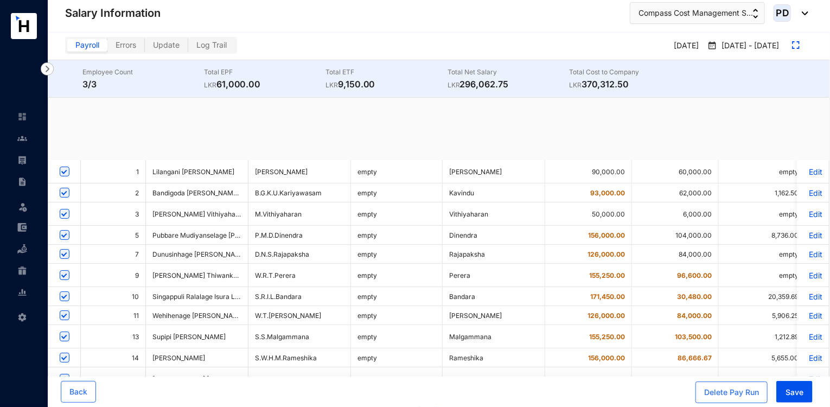
checkbox input "true"
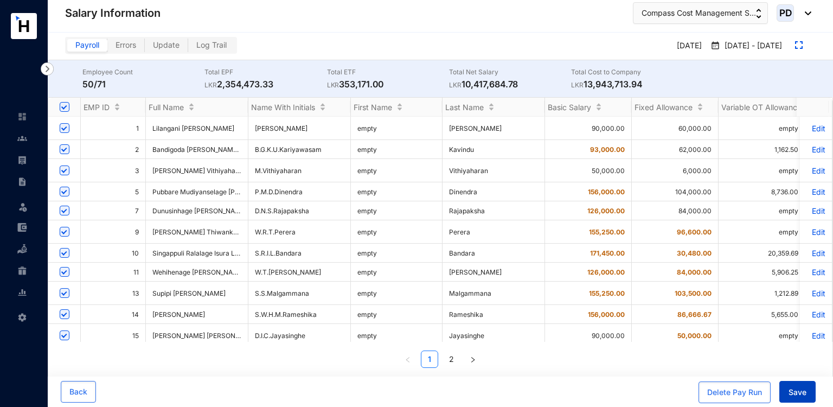
click at [796, 395] on span "Save" at bounding box center [798, 392] width 18 height 11
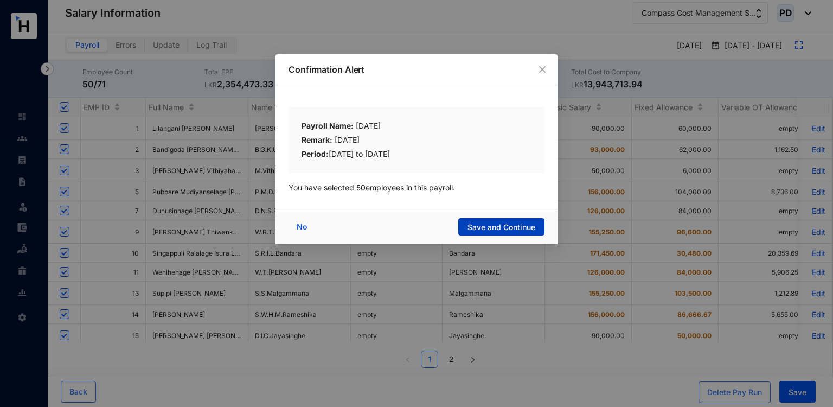
click at [523, 227] on span "Save and Continue" at bounding box center [501, 227] width 68 height 11
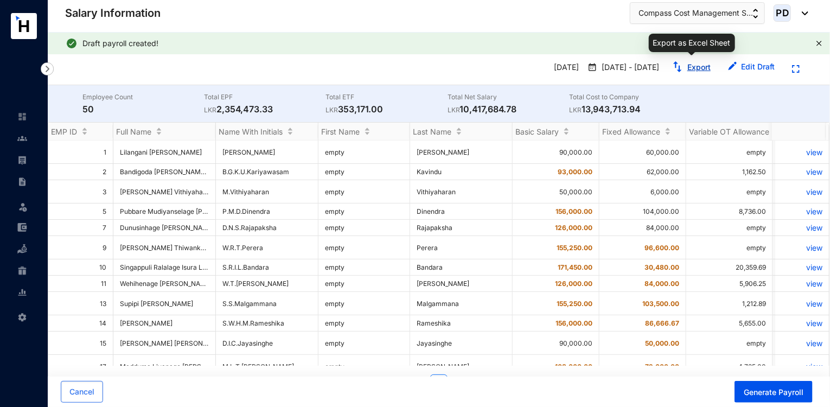
click at [697, 69] on link "Export" at bounding box center [698, 66] width 23 height 9
